Goal: Task Accomplishment & Management: Complete application form

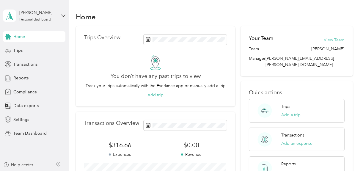
click at [326, 41] on button "View Team" at bounding box center [334, 40] width 21 height 6
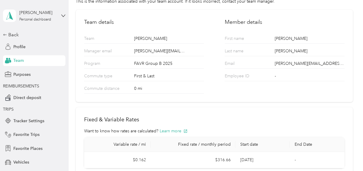
scroll to position [59, 0]
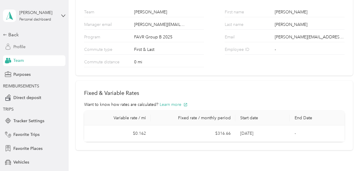
click at [14, 49] on span "Profile" at bounding box center [19, 47] width 12 height 6
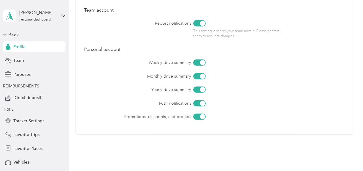
scroll to position [335, 0]
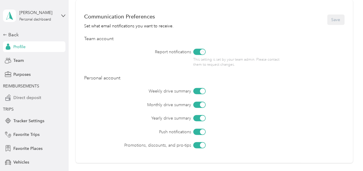
click at [25, 96] on span "Direct deposit" at bounding box center [27, 98] width 28 height 6
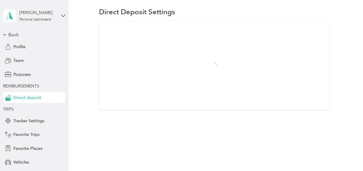
scroll to position [16, 0]
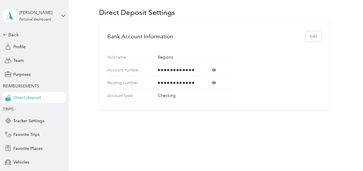
click at [213, 68] on icon at bounding box center [214, 70] width 4 height 4
click at [213, 81] on icon at bounding box center [214, 82] width 4 height 3
click at [213, 81] on icon at bounding box center [214, 83] width 4 height 4
click at [206, 94] on div "Account type Checking" at bounding box center [169, 95] width 125 height 13
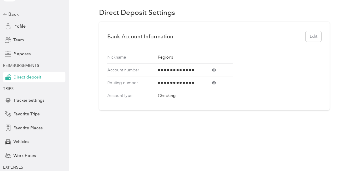
scroll to position [30, 0]
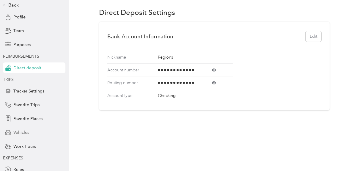
click at [18, 133] on span "Vehicles" at bounding box center [21, 132] width 16 height 6
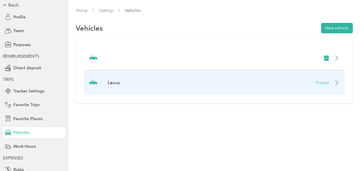
click at [338, 82] on icon at bounding box center [337, 82] width 5 height 5
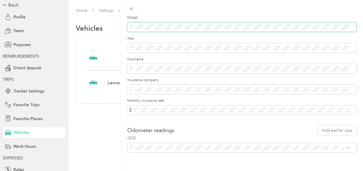
scroll to position [87, 0]
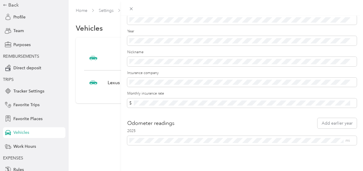
click at [328, 110] on form "Update Vehicle Save Primary vehicle Icon Sedan Make * Model Year Nickname Insur…" at bounding box center [242, 41] width 230 height 207
click at [278, 111] on form "Update Vehicle Save Primary vehicle Icon Sedan Make * Model Year Nickname Insur…" at bounding box center [242, 41] width 230 height 207
click at [205, 113] on form "Update Vehicle Save Primary vehicle Icon Sedan Make * Model Year Nickname Insur…" at bounding box center [242, 41] width 230 height 207
click at [123, 145] on div "Update Vehicle Save Primary vehicle Icon Sedan Make * Model Year Nickname Insur…" at bounding box center [242, 101] width 242 height 171
click at [127, 157] on div "Update Vehicle Save Primary vehicle Icon Sedan Make * Model Year Nickname Insur…" at bounding box center [242, 101] width 242 height 171
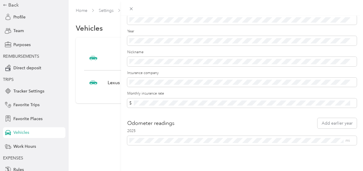
click at [28, 147] on div "Update Vehicle Save Primary vehicle Icon Sedan Make * Model Year Nickname Insur…" at bounding box center [181, 85] width 363 height 171
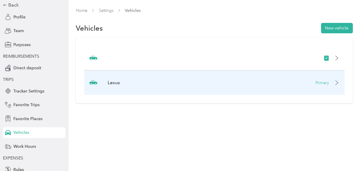
click at [343, 83] on div "Lexus Primary" at bounding box center [214, 82] width 260 height 24
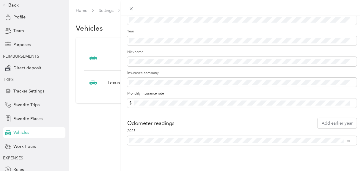
click at [148, 150] on div "Update Vehicle Save Primary vehicle Icon Sedan Make * Model Year Nickname Insur…" at bounding box center [242, 101] width 242 height 171
click at [23, 147] on div "Update Vehicle Save Primary vehicle Icon Sedan Make * Model Year Nickname Insur…" at bounding box center [181, 85] width 363 height 171
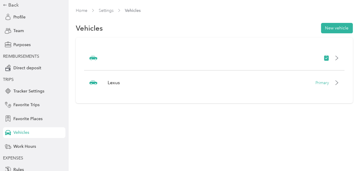
click at [23, 147] on span "Work Hours" at bounding box center [24, 146] width 23 height 6
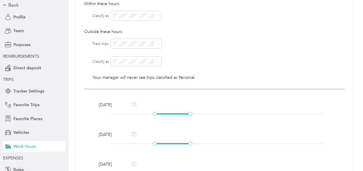
scroll to position [89, 0]
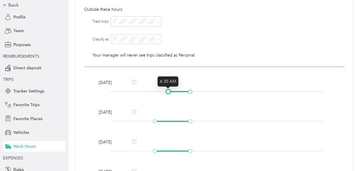
drag, startPoint x: 155, startPoint y: 89, endPoint x: 168, endPoint y: 90, distance: 13.1
click at [168, 90] on div at bounding box center [168, 91] width 3 height 3
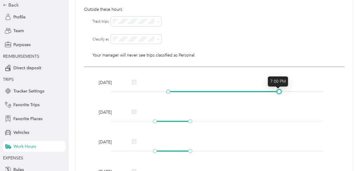
drag, startPoint x: 191, startPoint y: 91, endPoint x: 279, endPoint y: 92, distance: 88.0
click at [279, 92] on div at bounding box center [279, 91] width 3 height 3
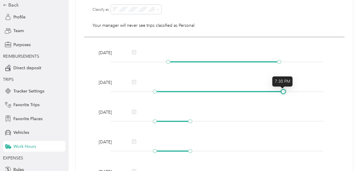
drag, startPoint x: 190, startPoint y: 91, endPoint x: 281, endPoint y: 88, distance: 90.7
click at [281, 88] on div "[DATE]" at bounding box center [214, 87] width 235 height 17
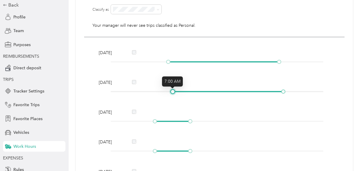
drag, startPoint x: 155, startPoint y: 91, endPoint x: 171, endPoint y: 92, distance: 15.8
click at [171, 92] on div at bounding box center [172, 91] width 3 height 3
drag, startPoint x: 171, startPoint y: 90, endPoint x: 167, endPoint y: 90, distance: 4.2
click at [167, 90] on div at bounding box center [168, 91] width 3 height 3
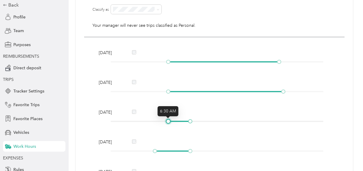
drag, startPoint x: 153, startPoint y: 120, endPoint x: 166, endPoint y: 120, distance: 12.8
click at [167, 120] on div at bounding box center [168, 121] width 3 height 3
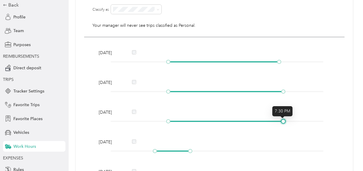
drag, startPoint x: 188, startPoint y: 121, endPoint x: 281, endPoint y: 114, distance: 93.6
click at [281, 114] on body "[PERSON_NAME] Personal dashboard Back Profile Team Purposes REIMBURSEMENTS Dire…" at bounding box center [180, 85] width 360 height 171
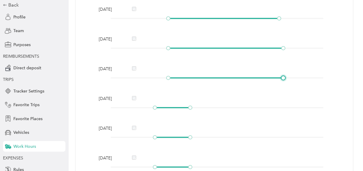
scroll to position [178, 0]
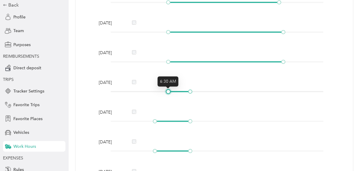
drag, startPoint x: 154, startPoint y: 91, endPoint x: 166, endPoint y: 91, distance: 11.3
click at [167, 91] on div at bounding box center [168, 91] width 3 height 3
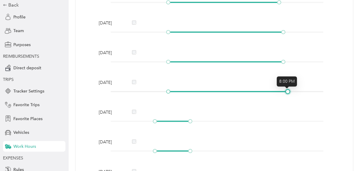
drag, startPoint x: 189, startPoint y: 90, endPoint x: 285, endPoint y: 91, distance: 95.8
click at [286, 91] on div at bounding box center [287, 91] width 3 height 3
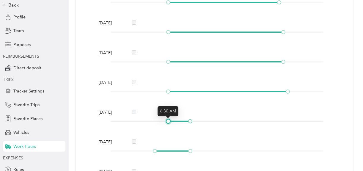
drag, startPoint x: 153, startPoint y: 120, endPoint x: 166, endPoint y: 119, distance: 13.1
click at [167, 120] on div at bounding box center [168, 121] width 3 height 3
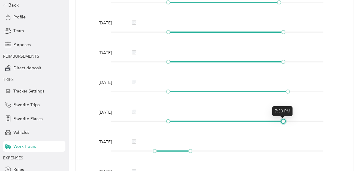
drag, startPoint x: 192, startPoint y: 121, endPoint x: 286, endPoint y: 122, distance: 94.3
click at [286, 122] on div at bounding box center [217, 122] width 213 height 4
drag, startPoint x: 283, startPoint y: 121, endPoint x: 287, endPoint y: 122, distance: 4.2
click at [287, 122] on div at bounding box center [287, 121] width 3 height 3
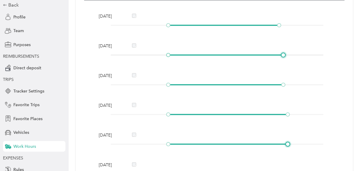
scroll to position [119, 0]
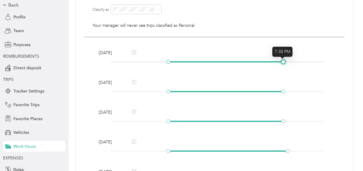
drag, startPoint x: 276, startPoint y: 61, endPoint x: 281, endPoint y: 62, distance: 5.1
click at [282, 62] on div at bounding box center [283, 61] width 3 height 3
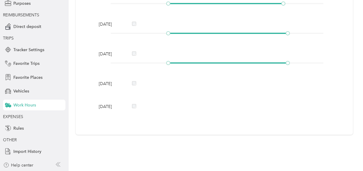
scroll to position [71, 0]
click at [18, 128] on span "Rules" at bounding box center [18, 128] width 10 height 6
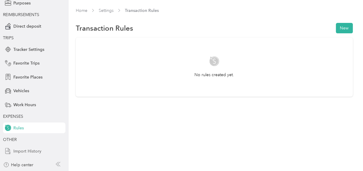
click at [27, 152] on span "Import History" at bounding box center [27, 151] width 28 height 6
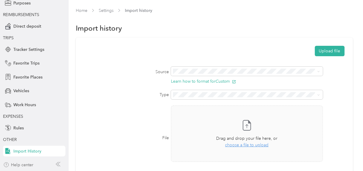
click at [22, 164] on div "Help center" at bounding box center [18, 165] width 30 height 6
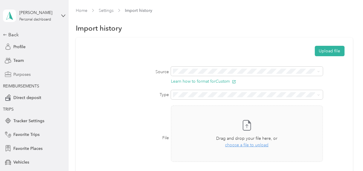
click at [20, 76] on span "Purposes" at bounding box center [21, 74] width 17 height 6
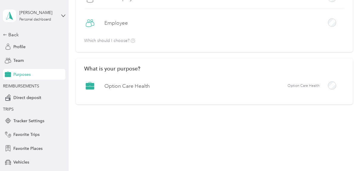
scroll to position [68, 0]
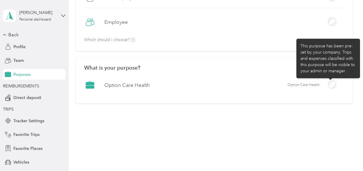
click at [333, 83] on div at bounding box center [332, 85] width 8 height 8
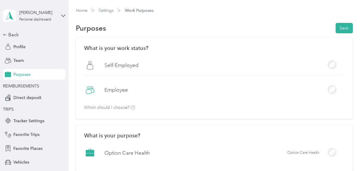
scroll to position [0, 0]
click at [344, 28] on button "Save" at bounding box center [344, 28] width 17 height 10
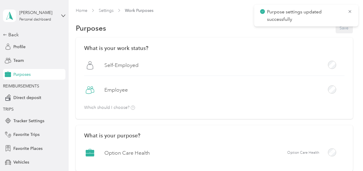
click at [253, 67] on div "Self-Employed" at bounding box center [214, 67] width 260 height 16
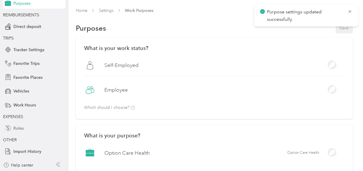
scroll to position [71, 0]
click at [16, 127] on span "Rules" at bounding box center [18, 128] width 10 height 6
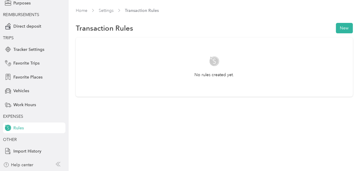
click at [18, 129] on span "Rules" at bounding box center [18, 128] width 10 height 6
click at [19, 105] on span "Work Hours" at bounding box center [24, 105] width 23 height 6
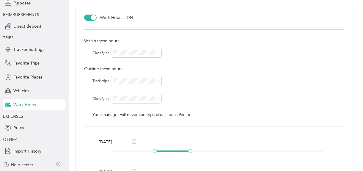
scroll to position [30, 0]
click at [156, 53] on span at bounding box center [157, 53] width 5 height 4
click at [180, 81] on div at bounding box center [227, 80] width 233 height 9
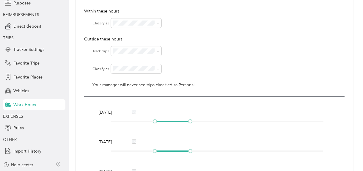
scroll to position [89, 0]
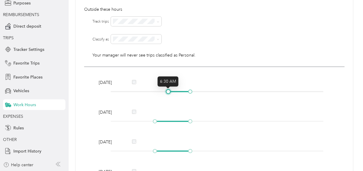
drag, startPoint x: 153, startPoint y: 91, endPoint x: 168, endPoint y: 93, distance: 15.0
click at [168, 93] on div at bounding box center [168, 91] width 3 height 3
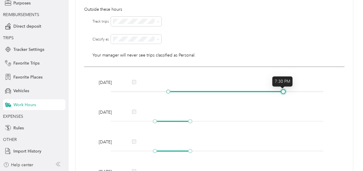
drag, startPoint x: 189, startPoint y: 91, endPoint x: 280, endPoint y: 90, distance: 91.3
click at [282, 90] on div at bounding box center [283, 91] width 3 height 3
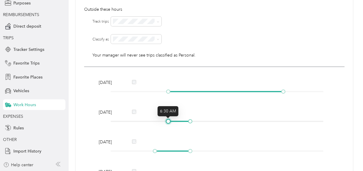
drag, startPoint x: 155, startPoint y: 121, endPoint x: 169, endPoint y: 122, distance: 13.7
click at [169, 122] on div at bounding box center [168, 121] width 3 height 3
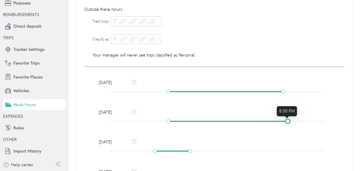
drag, startPoint x: 188, startPoint y: 122, endPoint x: 284, endPoint y: 117, distance: 95.5
click at [284, 117] on div "[DATE]" at bounding box center [214, 117] width 235 height 17
click at [269, 127] on div "[DATE] [DATE] [DATE] [DATE] [DATE] [DATE] [DATE]" at bounding box center [214, 170] width 260 height 207
click at [283, 120] on div at bounding box center [283, 121] width 3 height 3
click at [228, 138] on div "[DATE] [DATE] [DATE] [DATE] [DATE] [DATE] [DATE]" at bounding box center [214, 170] width 260 height 207
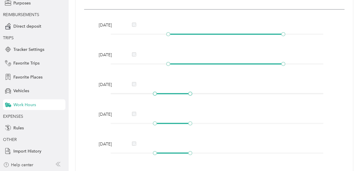
scroll to position [149, 0]
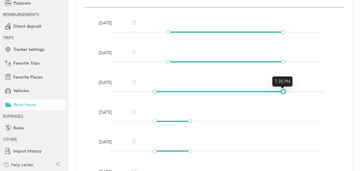
drag, startPoint x: 189, startPoint y: 92, endPoint x: 281, endPoint y: 91, distance: 91.9
click at [282, 91] on div at bounding box center [283, 91] width 3 height 3
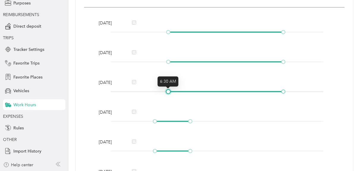
drag, startPoint x: 156, startPoint y: 90, endPoint x: 169, endPoint y: 91, distance: 13.7
click at [169, 91] on div at bounding box center [168, 91] width 3 height 3
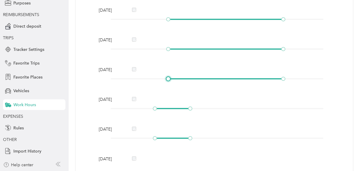
scroll to position [178, 0]
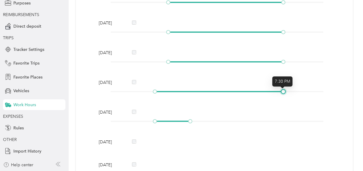
drag, startPoint x: 190, startPoint y: 91, endPoint x: 282, endPoint y: 95, distance: 92.6
click at [282, 95] on div "[DATE]" at bounding box center [214, 87] width 235 height 17
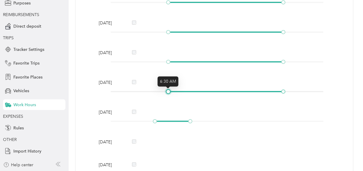
drag, startPoint x: 154, startPoint y: 91, endPoint x: 168, endPoint y: 91, distance: 13.7
click at [168, 91] on div at bounding box center [168, 91] width 3 height 3
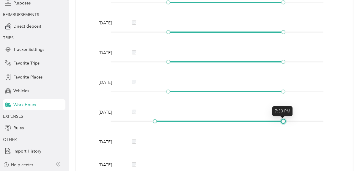
drag, startPoint x: 188, startPoint y: 120, endPoint x: 281, endPoint y: 120, distance: 92.8
click at [282, 120] on div at bounding box center [283, 121] width 3 height 3
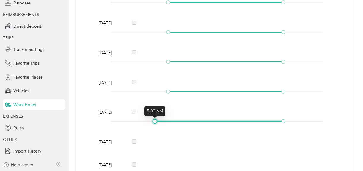
click at [156, 120] on div at bounding box center [154, 121] width 3 height 3
drag, startPoint x: 156, startPoint y: 120, endPoint x: 167, endPoint y: 120, distance: 11.3
click at [167, 120] on div at bounding box center [168, 121] width 3 height 3
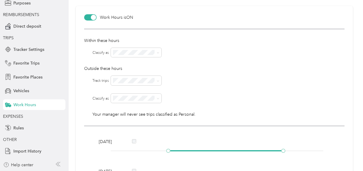
scroll to position [0, 0]
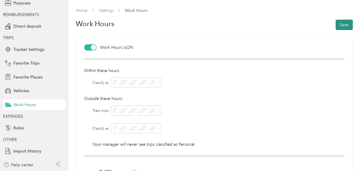
click at [342, 20] on button "Save" at bounding box center [344, 25] width 17 height 10
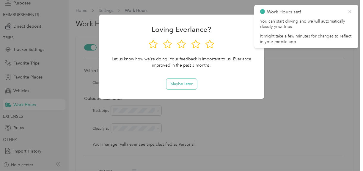
click at [181, 86] on button "Maybe later" at bounding box center [181, 84] width 31 height 10
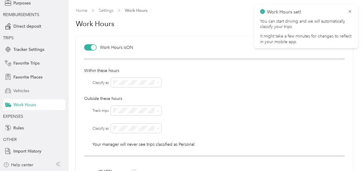
click at [16, 90] on span "Vehicles" at bounding box center [21, 91] width 16 height 6
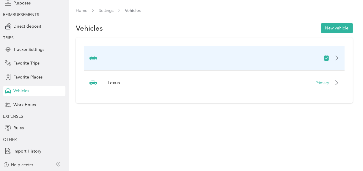
click at [339, 56] on icon at bounding box center [337, 58] width 5 height 5
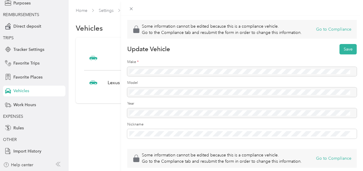
click at [110, 114] on div "Some information cannot be edited because this is a compliance vehicle. Go to t…" at bounding box center [181, 85] width 363 height 171
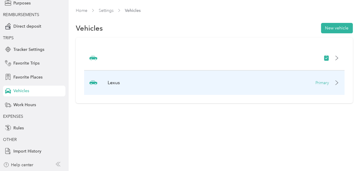
click at [324, 80] on p "Primary" at bounding box center [323, 83] width 14 height 6
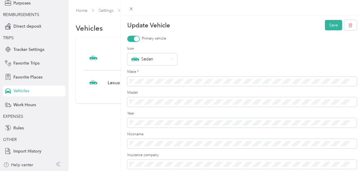
scroll to position [59, 0]
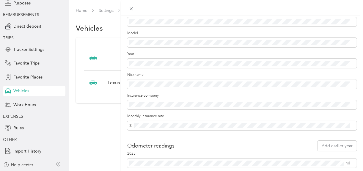
click at [108, 106] on div "Update Vehicle Save Primary vehicle Icon Sedan Make * Model Year Nickname Insur…" at bounding box center [181, 85] width 363 height 171
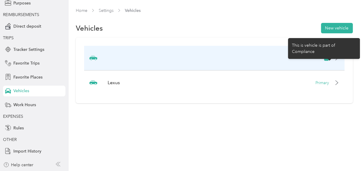
click at [329, 59] on icon at bounding box center [326, 58] width 4 height 5
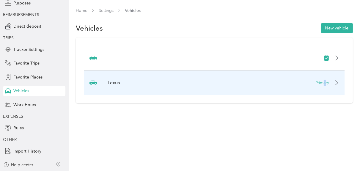
click at [328, 83] on p "Primary" at bounding box center [323, 83] width 14 height 6
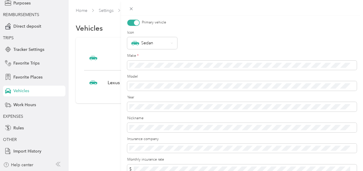
scroll to position [0, 0]
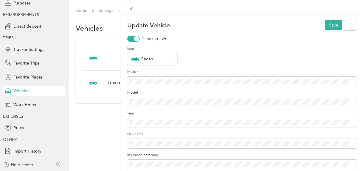
click at [105, 135] on div "Update Vehicle Save Primary vehicle Icon Sedan Make * Model Year Nickname Insur…" at bounding box center [181, 85] width 363 height 171
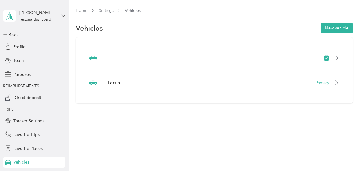
click at [61, 15] on icon at bounding box center [63, 16] width 4 height 4
click at [48, 99] on div "Direct deposit" at bounding box center [34, 97] width 62 height 11
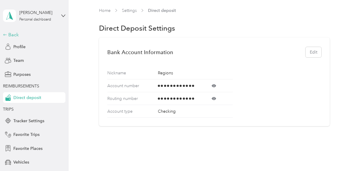
click at [10, 34] on div "Back" at bounding box center [32, 34] width 59 height 7
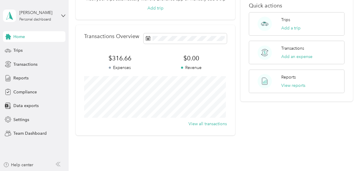
scroll to position [89, 0]
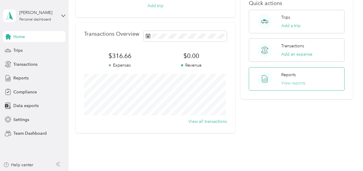
click at [288, 80] on button "View reports" at bounding box center [293, 83] width 24 height 6
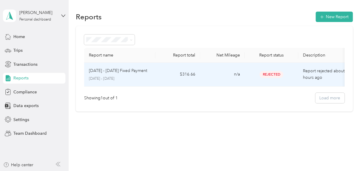
click at [181, 74] on td "$316.66" at bounding box center [178, 75] width 45 height 24
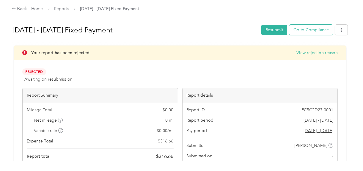
click at [312, 28] on button "Go to Compliance" at bounding box center [311, 30] width 44 height 10
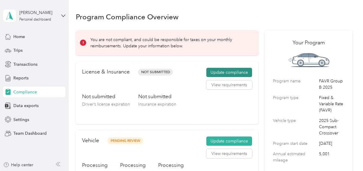
click at [220, 71] on button "Update compliance" at bounding box center [229, 73] width 46 height 10
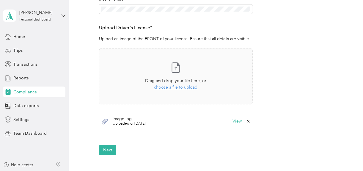
scroll to position [178, 0]
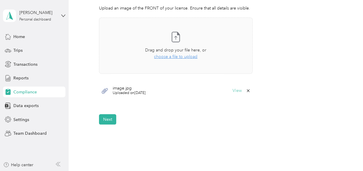
click at [236, 90] on button "View" at bounding box center [237, 91] width 9 height 4
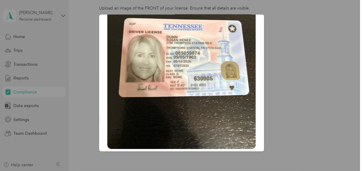
scroll to position [0, 0]
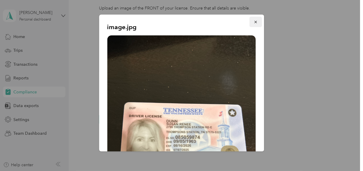
click at [254, 22] on icon "button" at bounding box center [256, 22] width 4 height 4
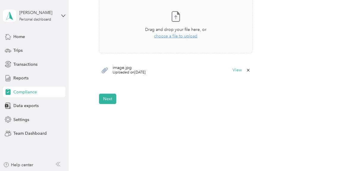
scroll to position [208, 0]
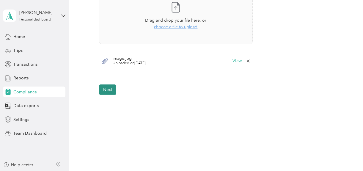
click at [106, 90] on button "Next" at bounding box center [107, 89] width 17 height 10
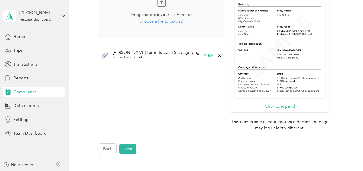
scroll to position [128, 0]
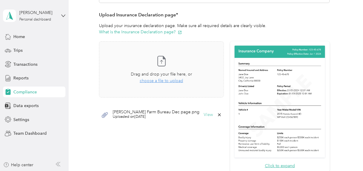
click at [205, 115] on button "View" at bounding box center [208, 115] width 9 height 4
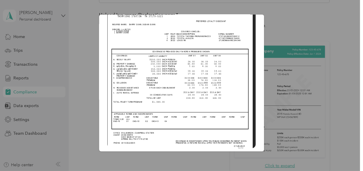
scroll to position [0, 0]
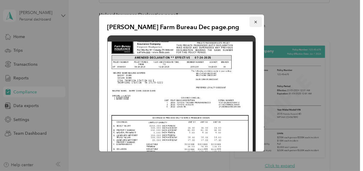
click at [254, 22] on icon "button" at bounding box center [256, 22] width 4 height 4
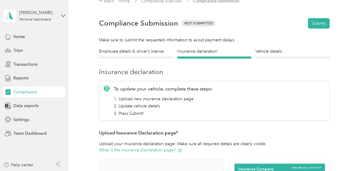
scroll to position [9, 0]
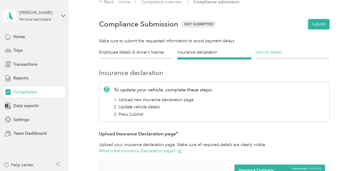
click at [268, 53] on h4 "Vehicle details" at bounding box center [293, 52] width 74 height 6
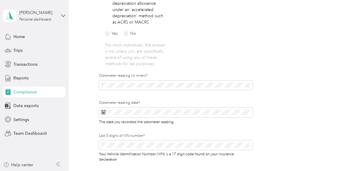
scroll to position [158, 0]
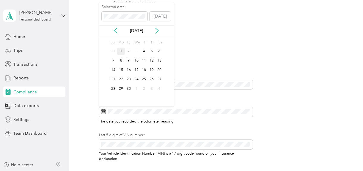
click at [120, 51] on div "1" at bounding box center [121, 51] width 8 height 7
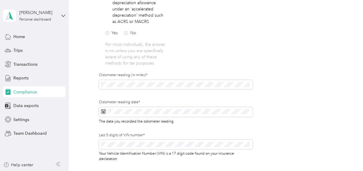
click at [87, 82] on div "Employee details & driver’s license License Insurance declaration Insurance Veh…" at bounding box center [214, 42] width 277 height 284
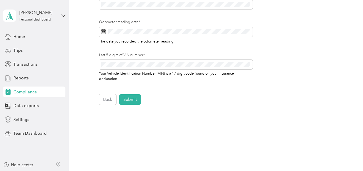
scroll to position [238, 0]
click at [131, 100] on button "Submit" at bounding box center [130, 99] width 22 height 10
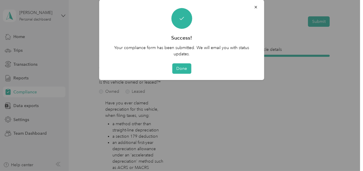
scroll to position [7, 0]
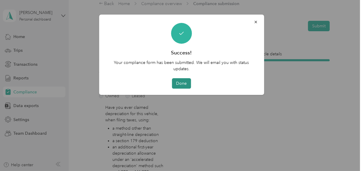
click at [181, 81] on button "Done" at bounding box center [181, 83] width 19 height 10
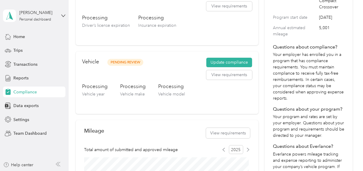
scroll to position [37, 0]
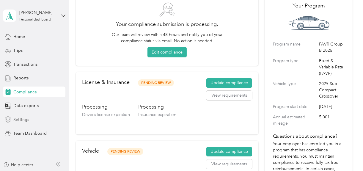
click at [21, 120] on span "Settings" at bounding box center [21, 120] width 16 height 6
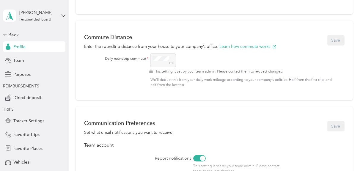
scroll to position [216, 0]
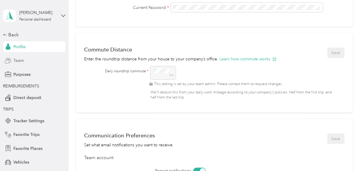
click at [16, 60] on span "Team" at bounding box center [18, 60] width 10 height 6
